Goal: Transaction & Acquisition: Purchase product/service

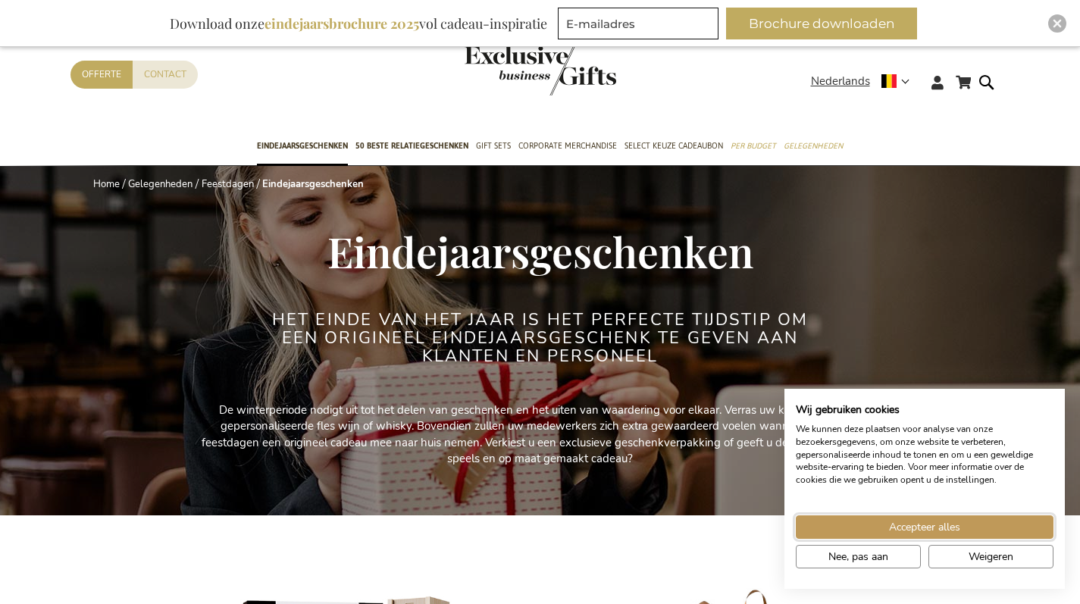
click at [1001, 530] on button "Accepteer alles" at bounding box center [925, 526] width 258 height 23
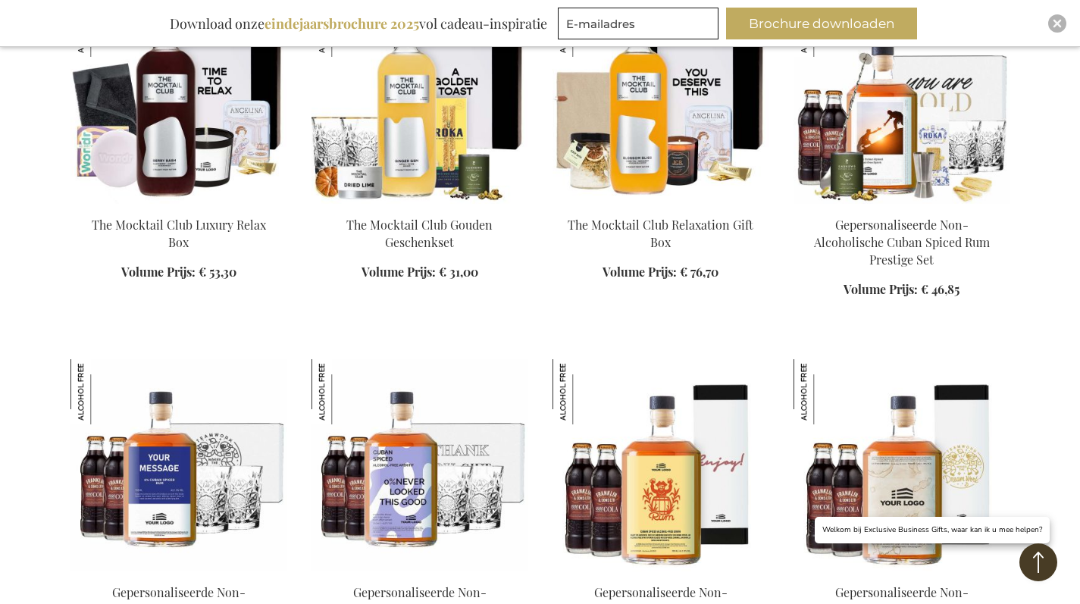
scroll to position [1124, 0]
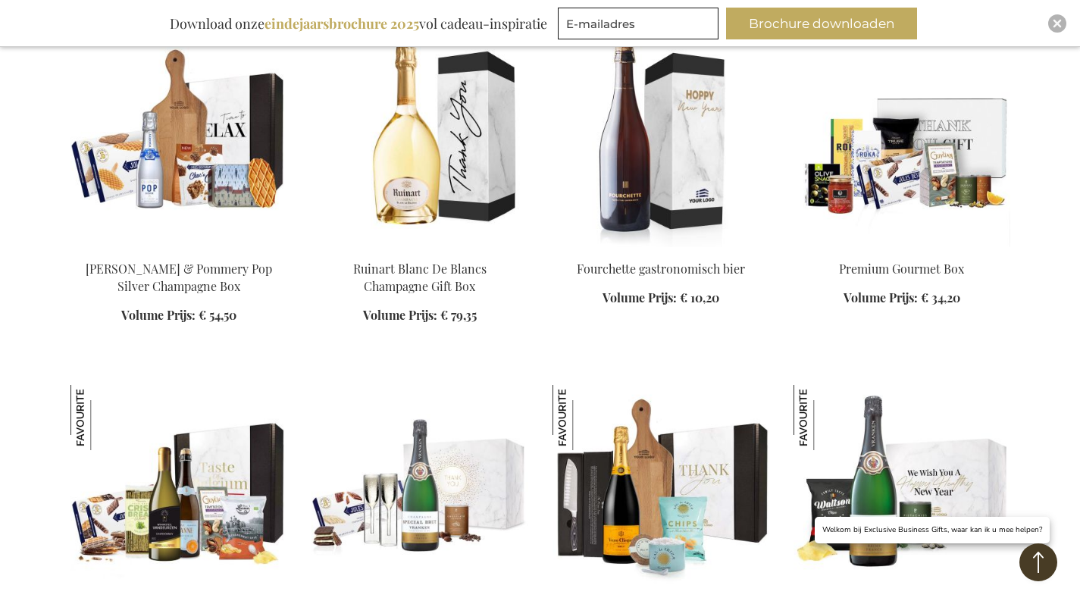
scroll to position [2880, 0]
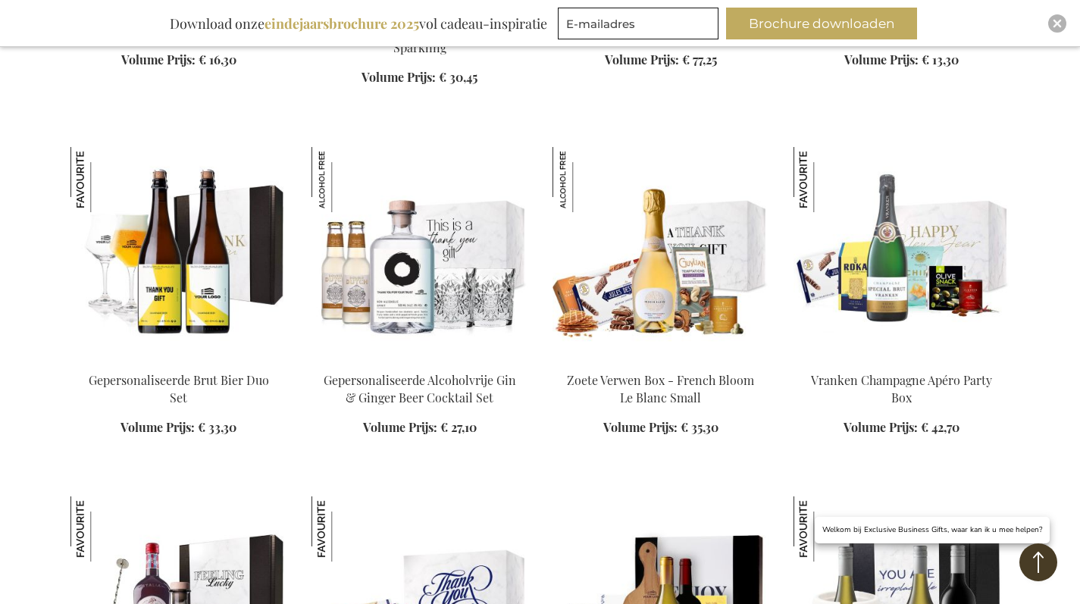
scroll to position [3804, 0]
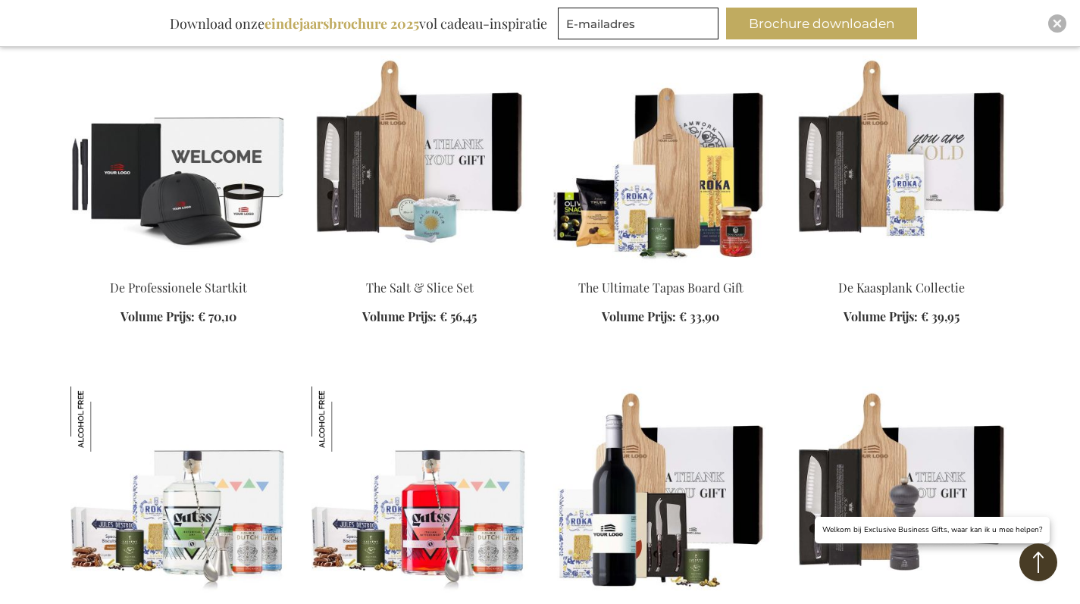
scroll to position [6395, 0]
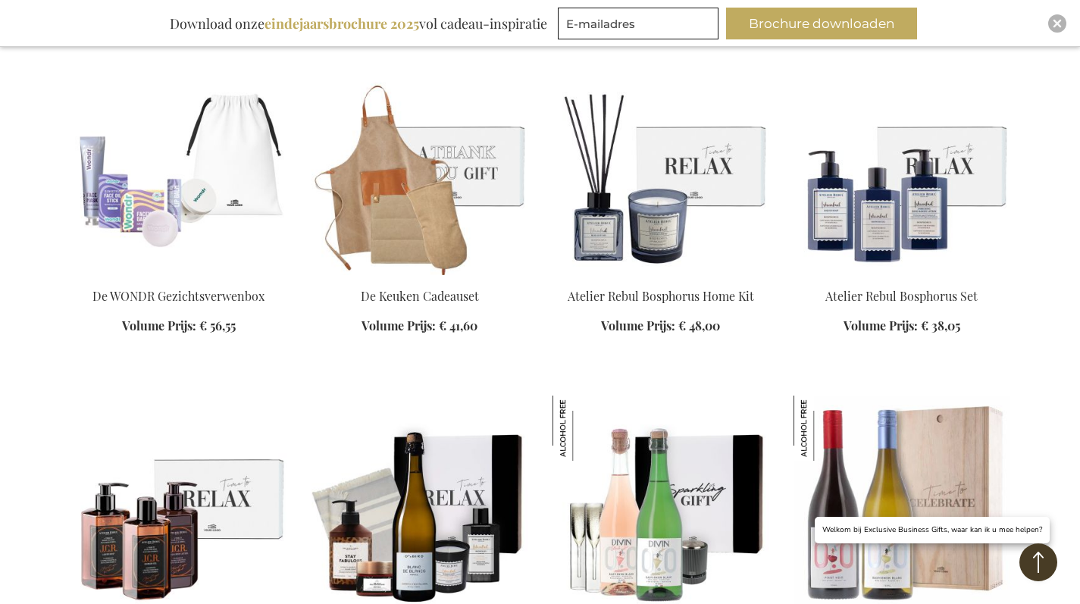
scroll to position [7734, 0]
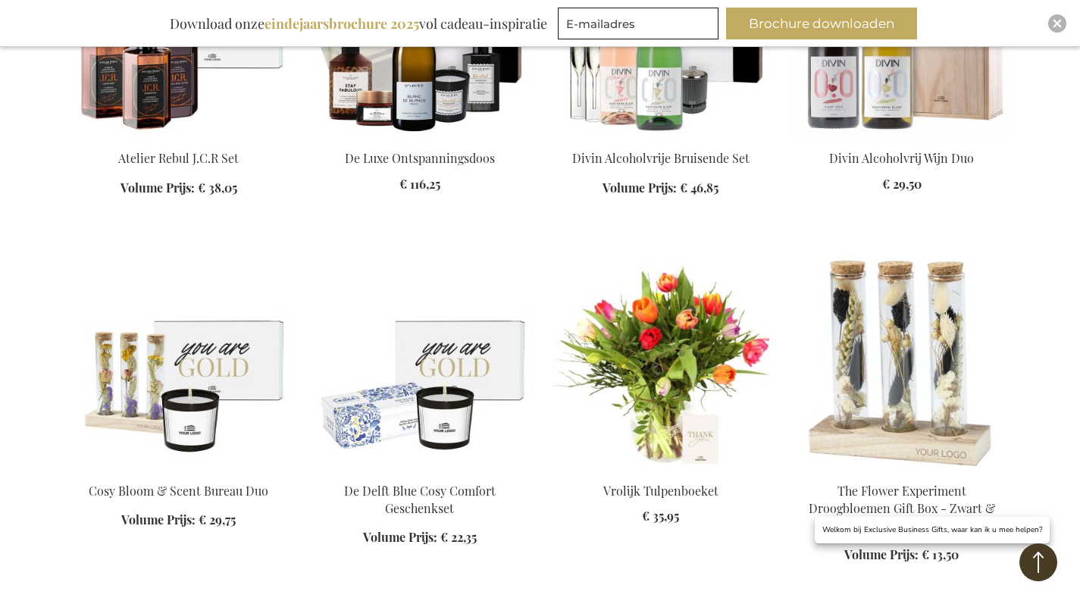
scroll to position [8205, 0]
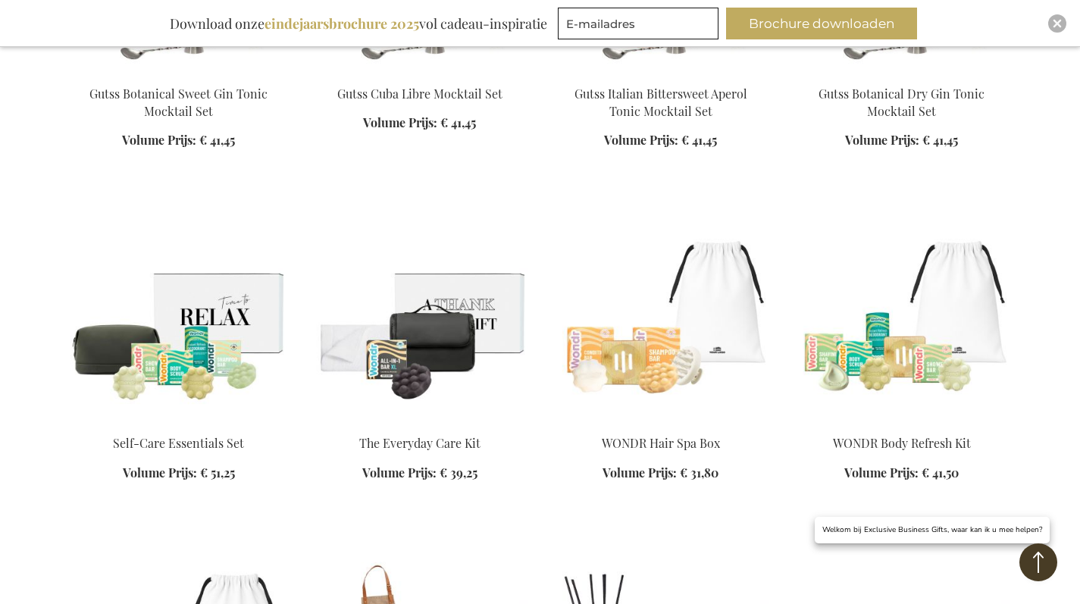
scroll to position [7256, 0]
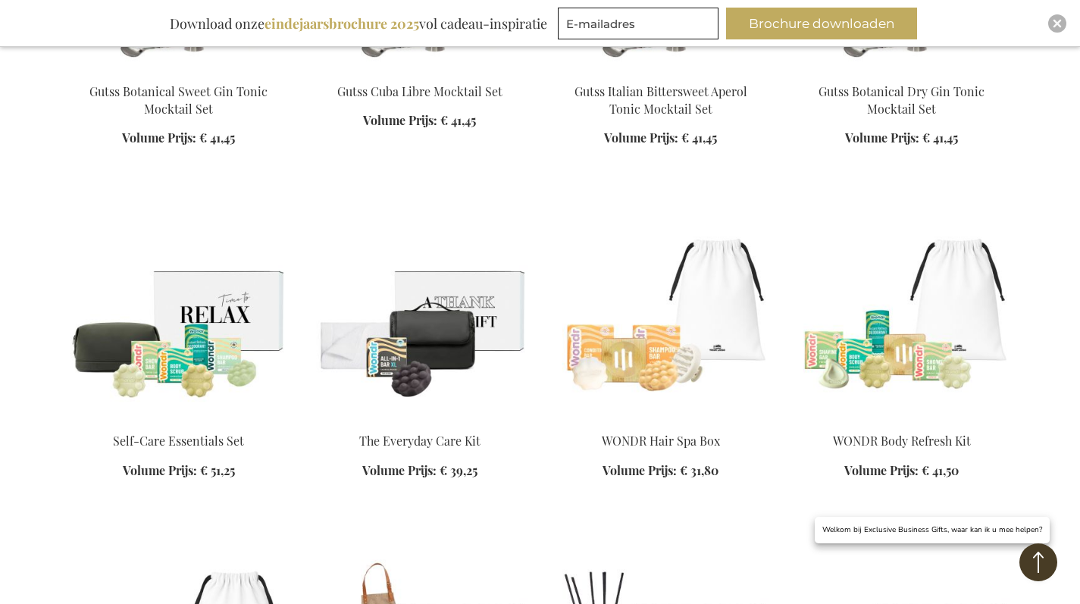
click at [461, 293] on img at bounding box center [419, 314] width 217 height 212
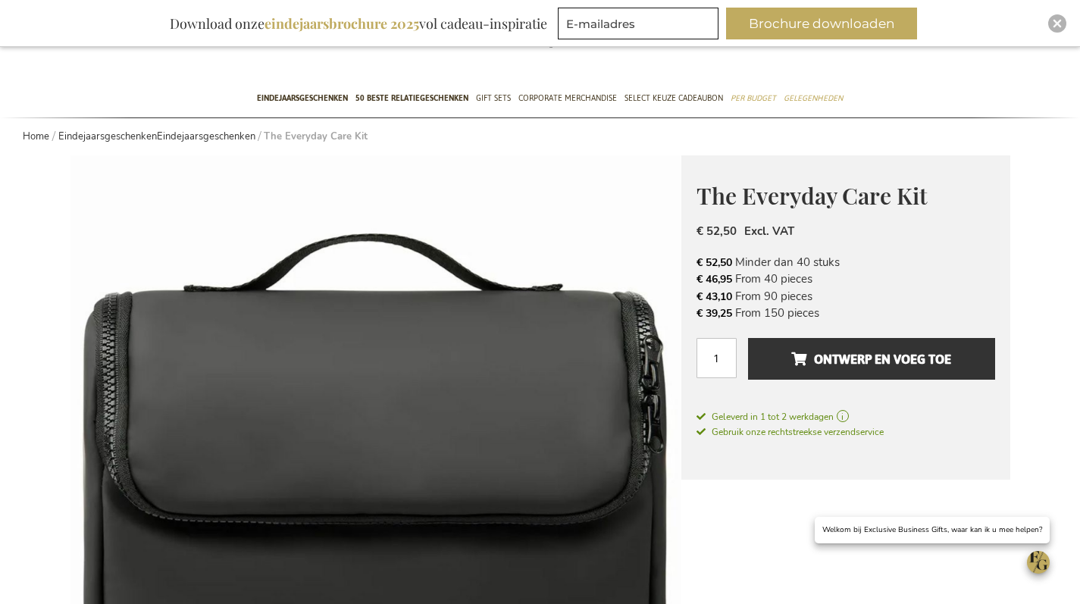
scroll to position [65, 0]
